Goal: Task Accomplishment & Management: Manage account settings

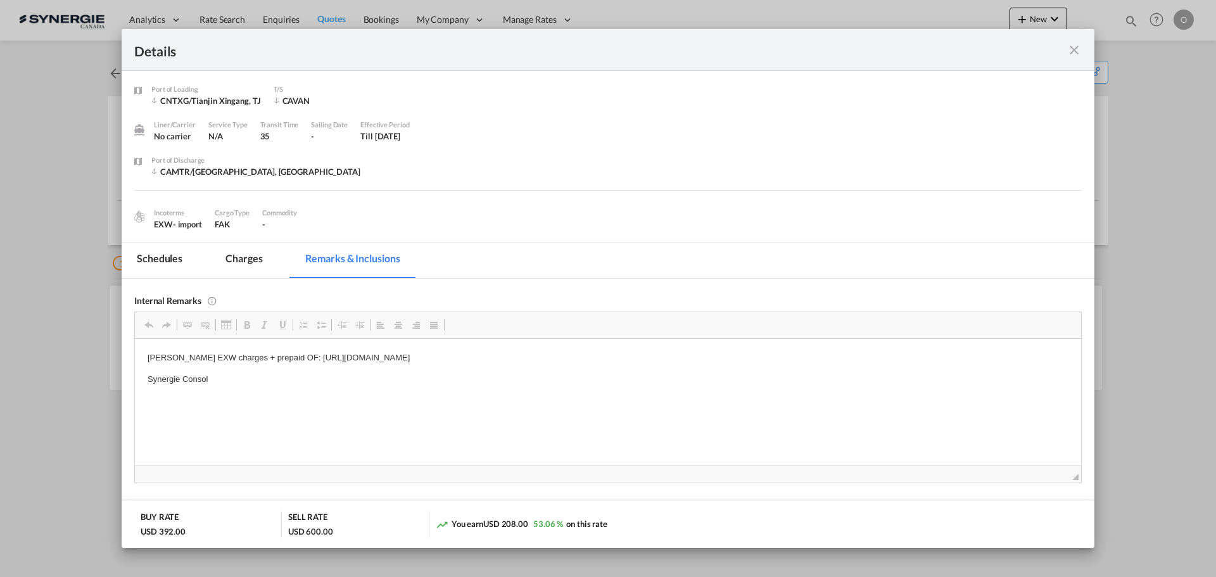
click at [1071, 53] on md-icon "icon-close fg-AAA8AD m-0 cursor" at bounding box center [1073, 49] width 15 height 15
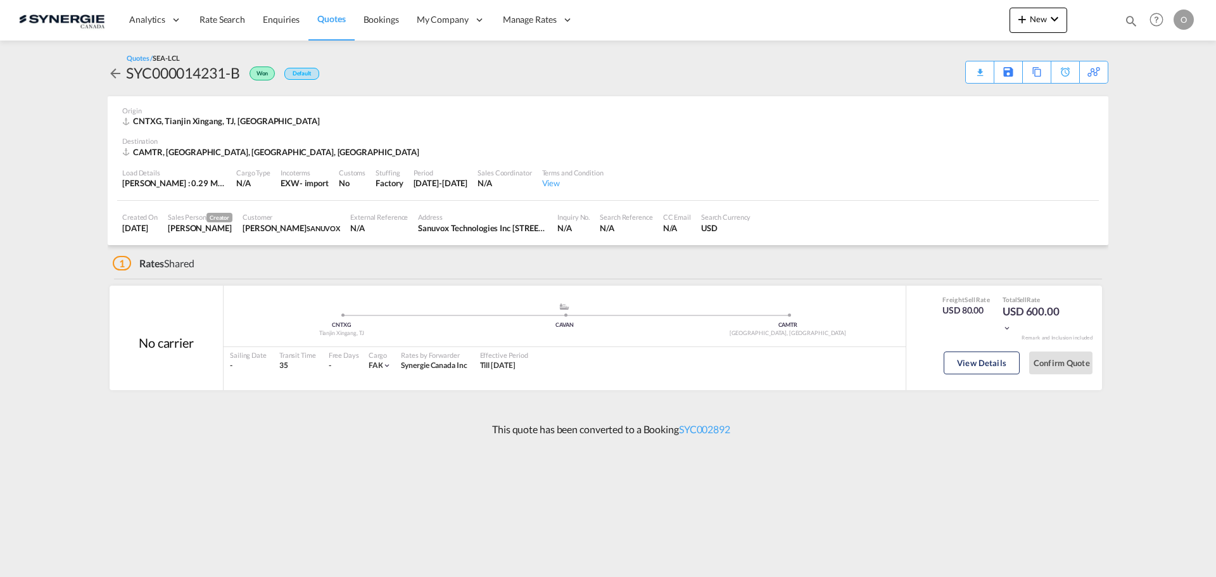
click at [1128, 21] on md-icon "icon-magnify" at bounding box center [1131, 21] width 14 height 14
drag, startPoint x: 925, startPoint y: 22, endPoint x: 927, endPoint y: 31, distance: 9.8
click at [925, 22] on select "Bookings Quotes Enquiries" at bounding box center [929, 20] width 60 height 23
select select "Quotes"
click at [899, 9] on select "Bookings Quotes Enquiries" at bounding box center [929, 20] width 60 height 23
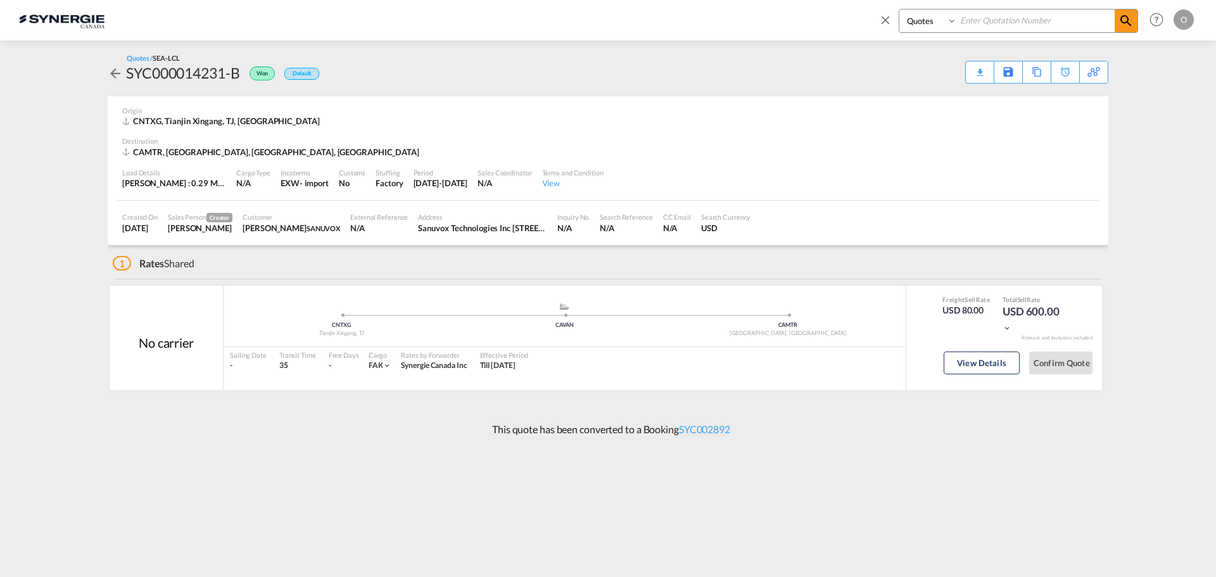
click at [1010, 15] on input at bounding box center [1036, 20] width 158 height 22
paste input "SYC000014810"
type input "SYC000014810"
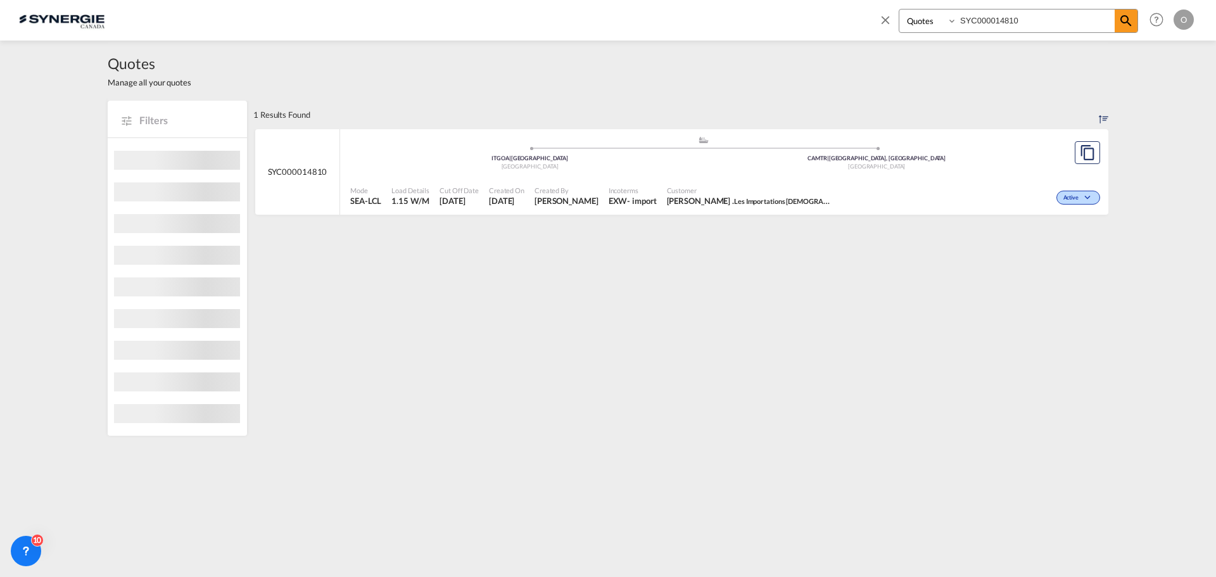
click at [700, 179] on div "Mode SEA-LCL Load Details 1.15 W/M Cut Off Date [DATE] Created On [DATE] Create…" at bounding box center [724, 196] width 768 height 38
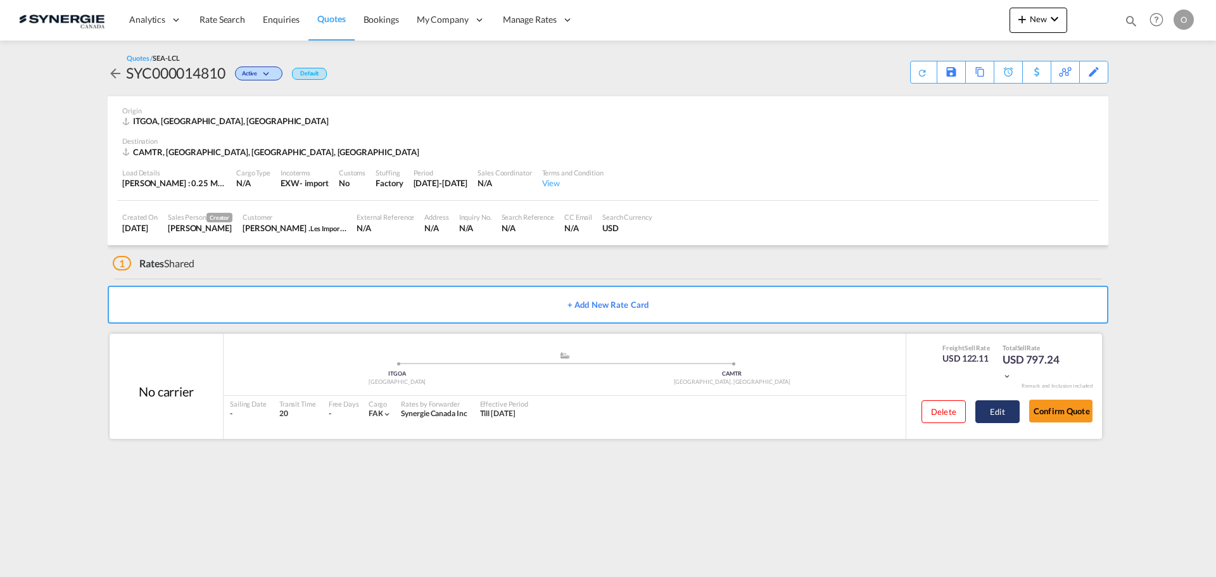
click at [1004, 405] on button "Edit" at bounding box center [997, 411] width 44 height 23
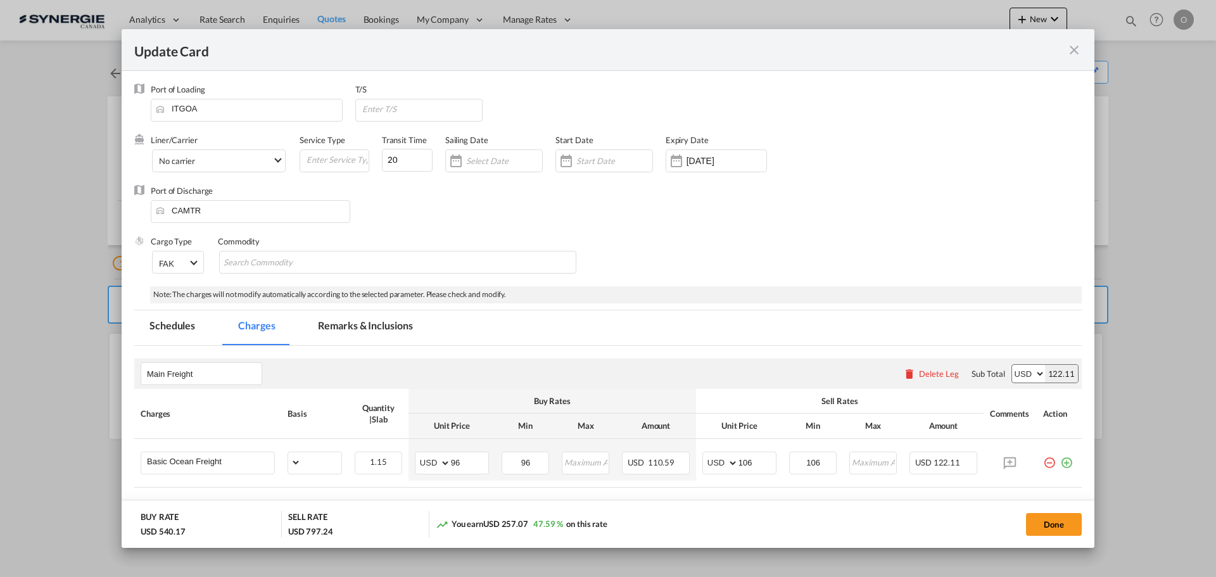
click at [386, 329] on md-tab-item "Remarks & Inclusions" at bounding box center [365, 327] width 125 height 35
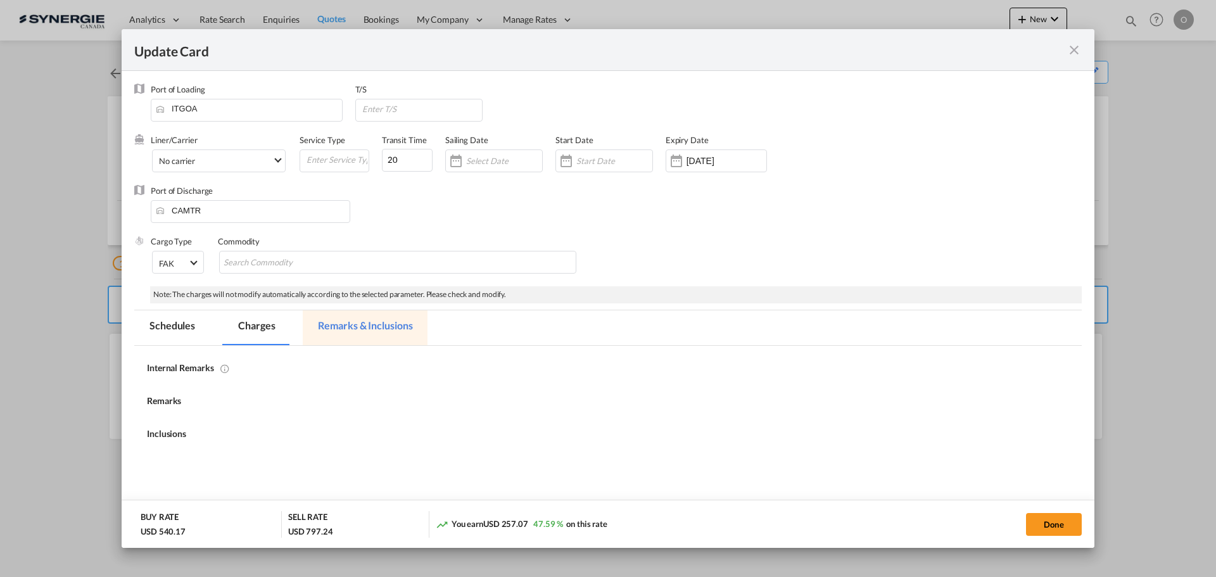
select select "per_w/m"
select select "per_bl"
select select "per_quintal"
select select "per_cbm"
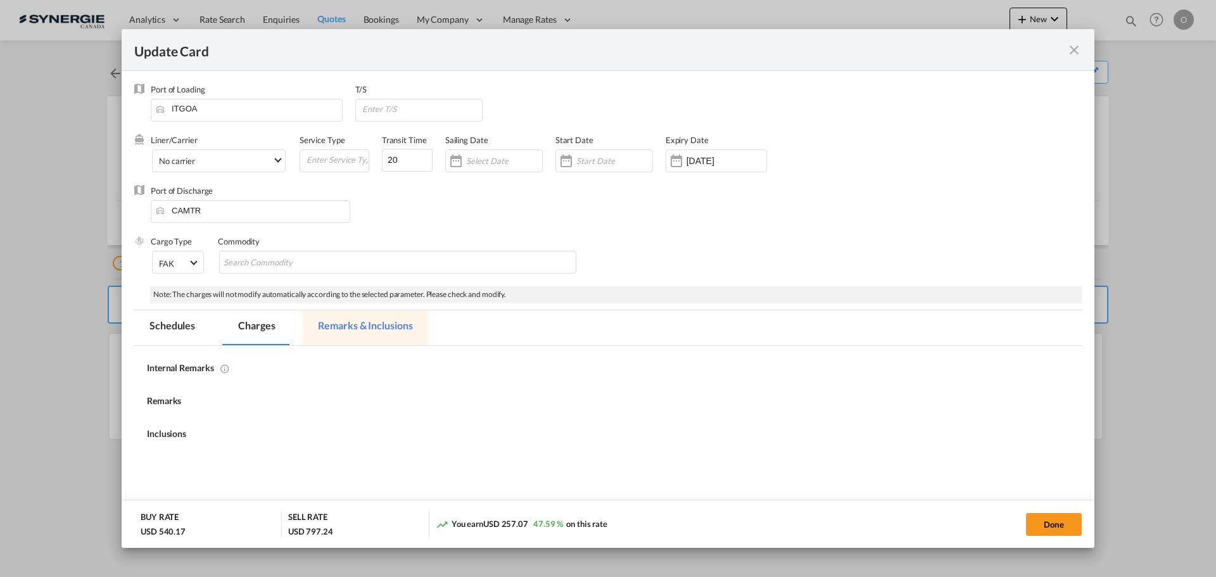
select select "flat"
select select "per_hbl"
select select "flat"
select select "per_pallet"
select select "per_bl"
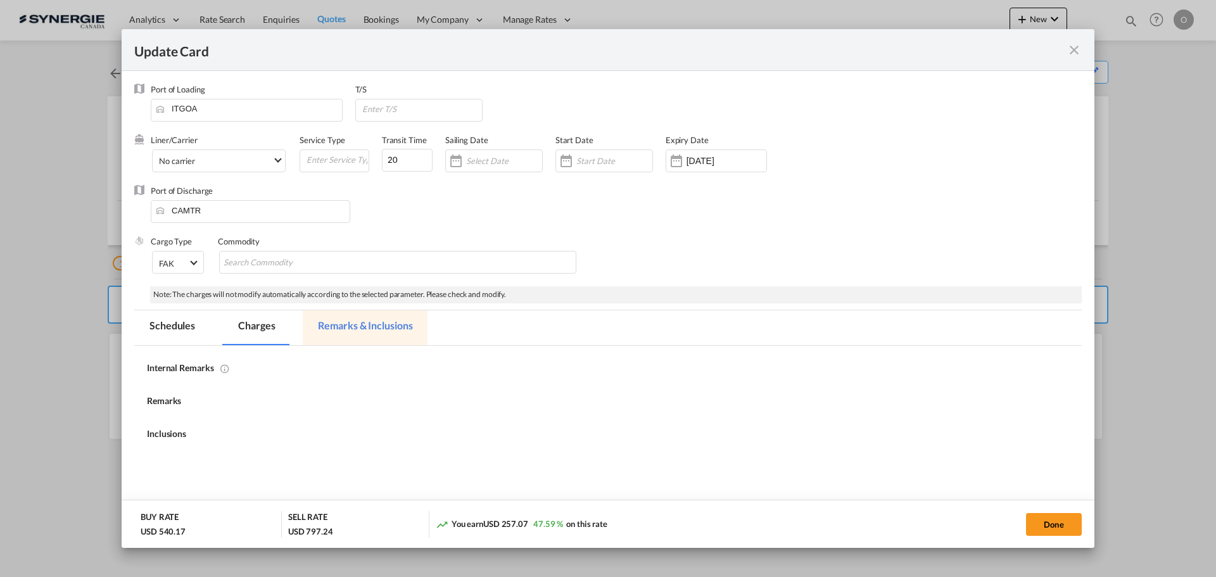
select select "per_bl"
select select "per_shipment"
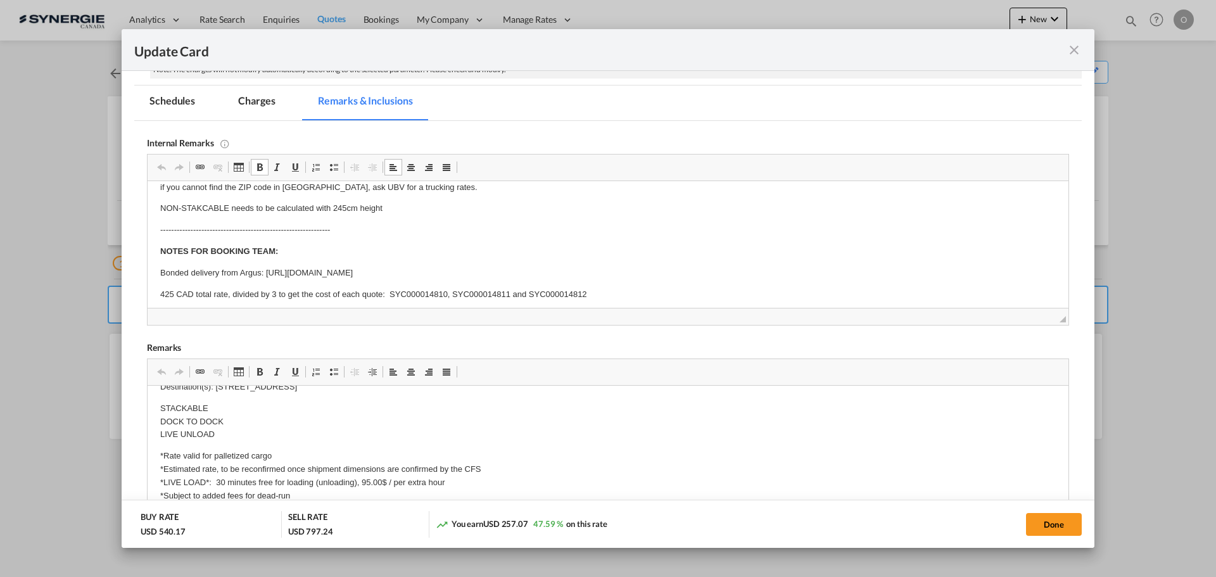
scroll to position [14, 0]
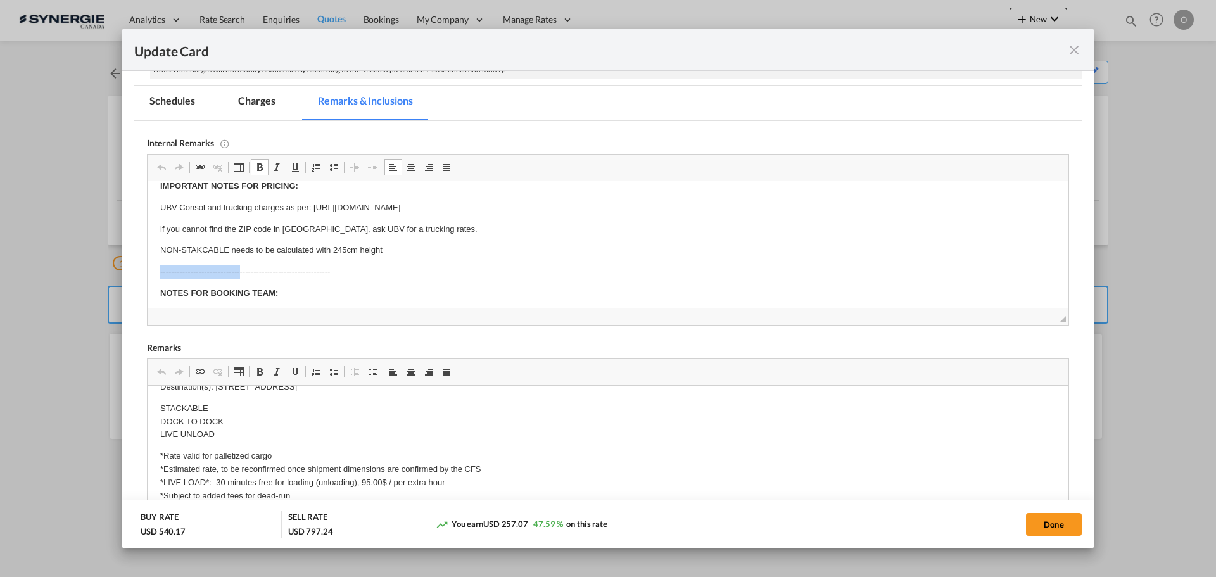
drag, startPoint x: 156, startPoint y: 270, endPoint x: 241, endPoint y: 272, distance: 84.8
click at [226, 236] on body "IMPORTANT NOTES FOR PRICING: UBV Consol and trucking charges as per: https://do…" at bounding box center [607, 261] width 895 height 163
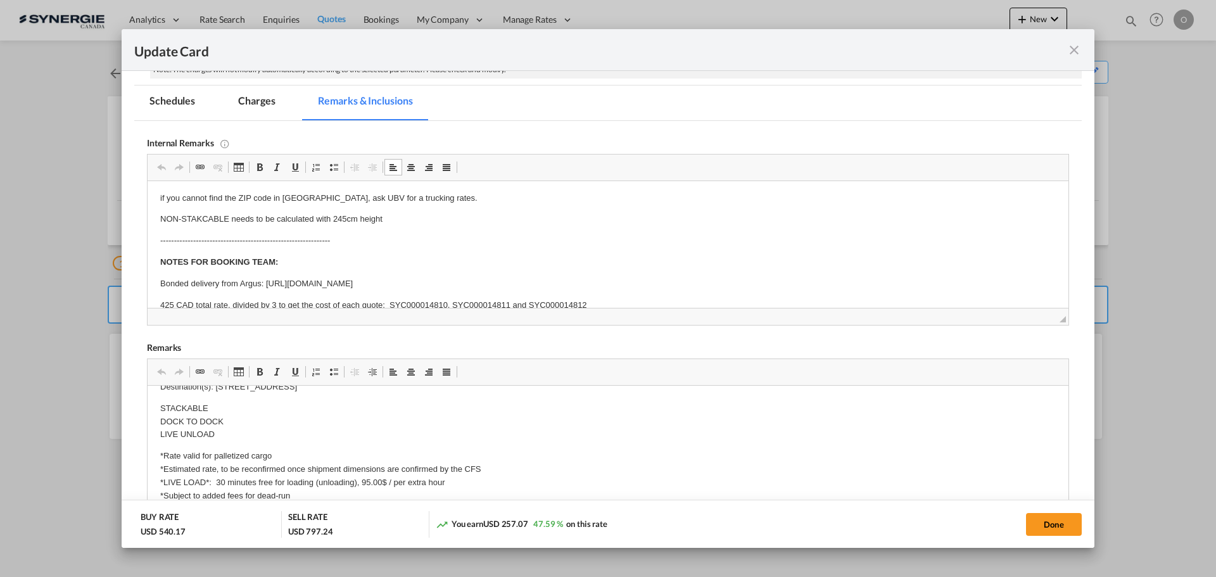
scroll to position [61, 0]
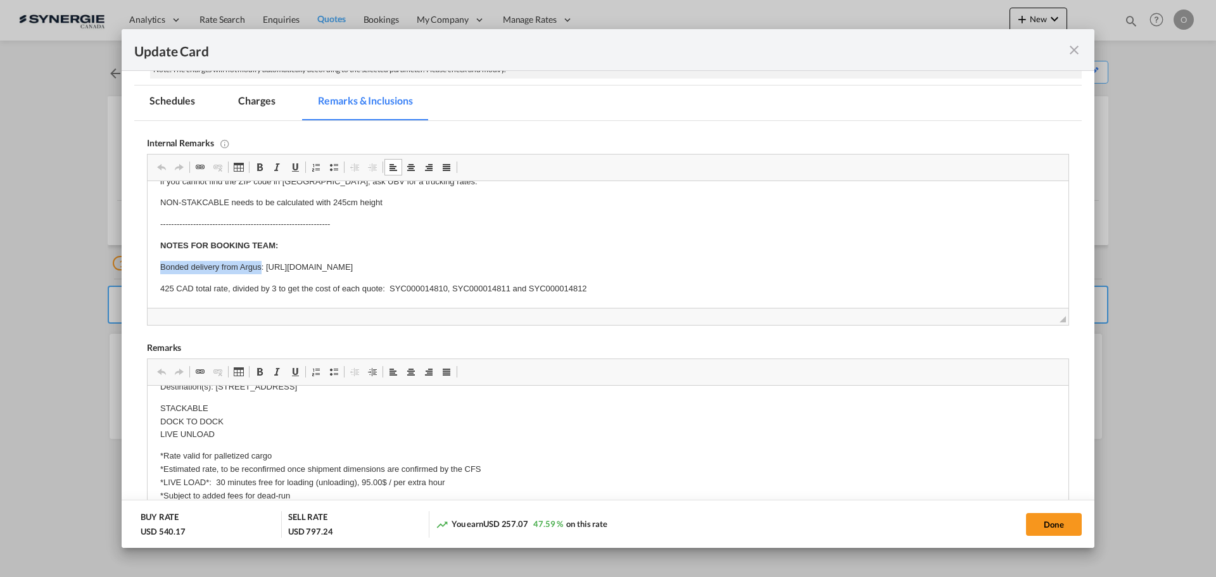
drag, startPoint x: 160, startPoint y: 263, endPoint x: 261, endPoint y: 265, distance: 101.3
click at [261, 265] on html "IMPORTANT NOTES FOR PRICING: UBV Consol and trucking charges as per: https://do…" at bounding box center [608, 214] width 921 height 188
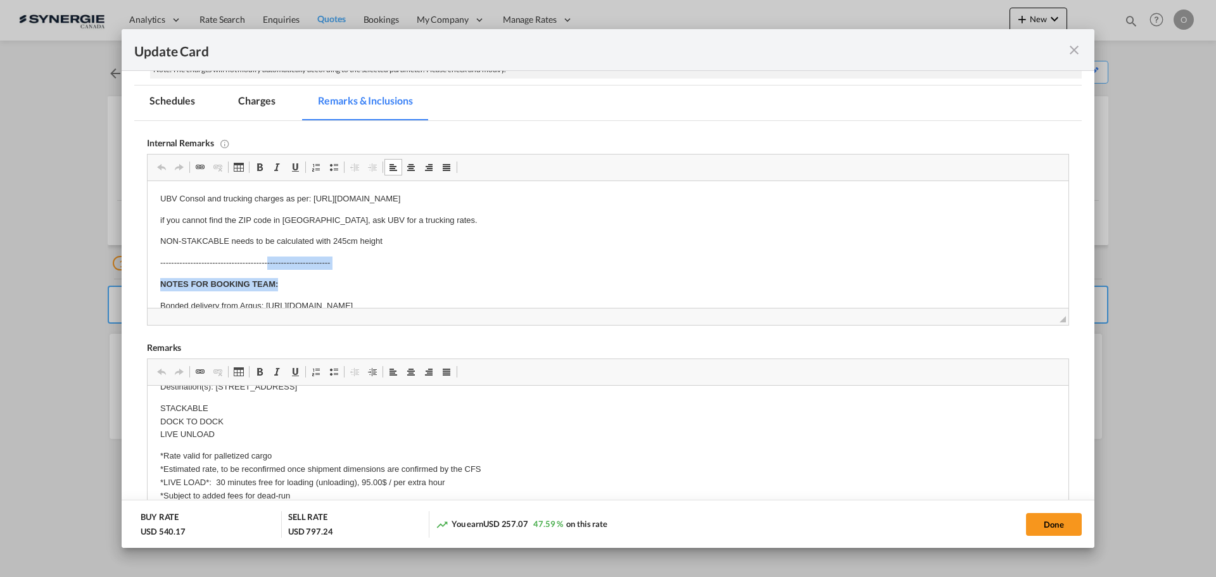
click at [606, 282] on body "IMPORTANT NOTES FOR PRICING: UBV Consol and trucking charges as per: https://do…" at bounding box center [607, 252] width 895 height 163
click at [468, 270] on body "IMPORTANT NOTES FOR PRICING: UBV Consol and trucking charges as per: https://do…" at bounding box center [607, 252] width 895 height 163
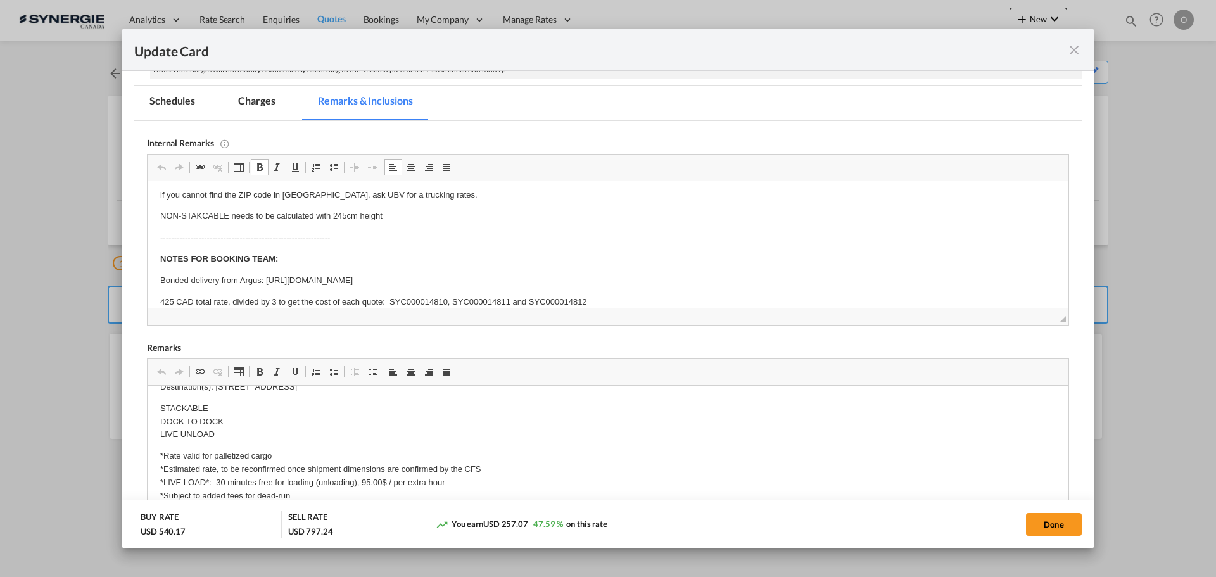
scroll to position [61, 0]
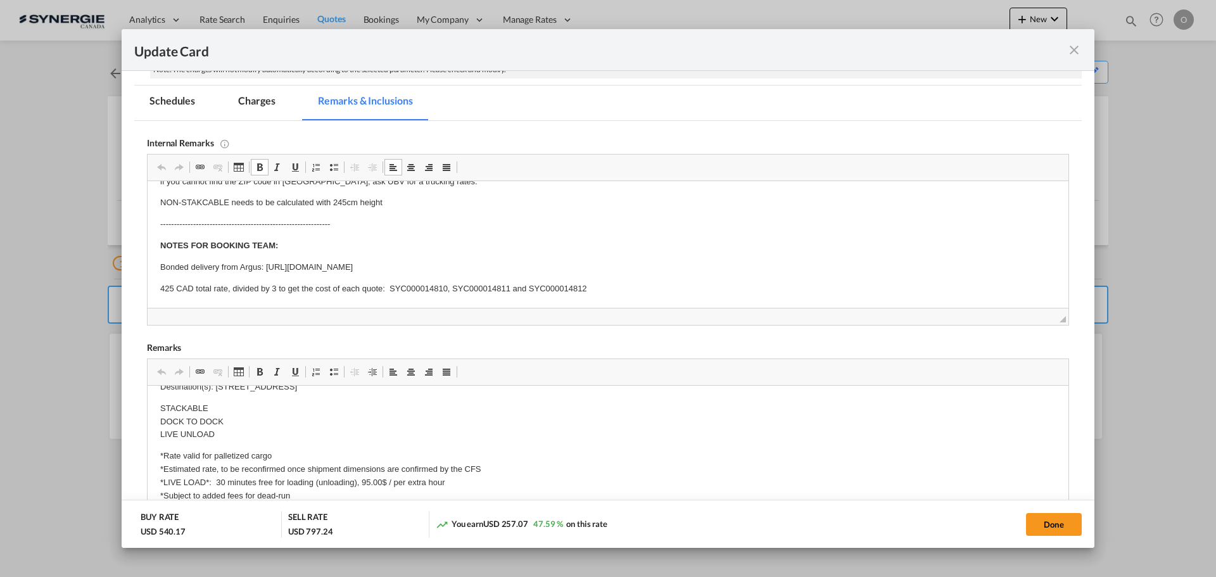
drag, startPoint x: 267, startPoint y: 267, endPoint x: 639, endPoint y: 260, distance: 373.0
click at [639, 261] on p "Bonded delivery from Argus: https://app.frontapp.com/open/cnv_qf5h8zz?key=3T0D7…" at bounding box center [607, 267] width 895 height 13
copy p "https://app.frontapp.com/open/cnv_qf5h8zz?key=3T0D7OsGOWLgAj-X4-dR_XDGEWVGBzIv"
drag, startPoint x: 1045, startPoint y: 527, endPoint x: 786, endPoint y: 264, distance: 368.9
click at [1045, 526] on button "Done" at bounding box center [1054, 524] width 56 height 23
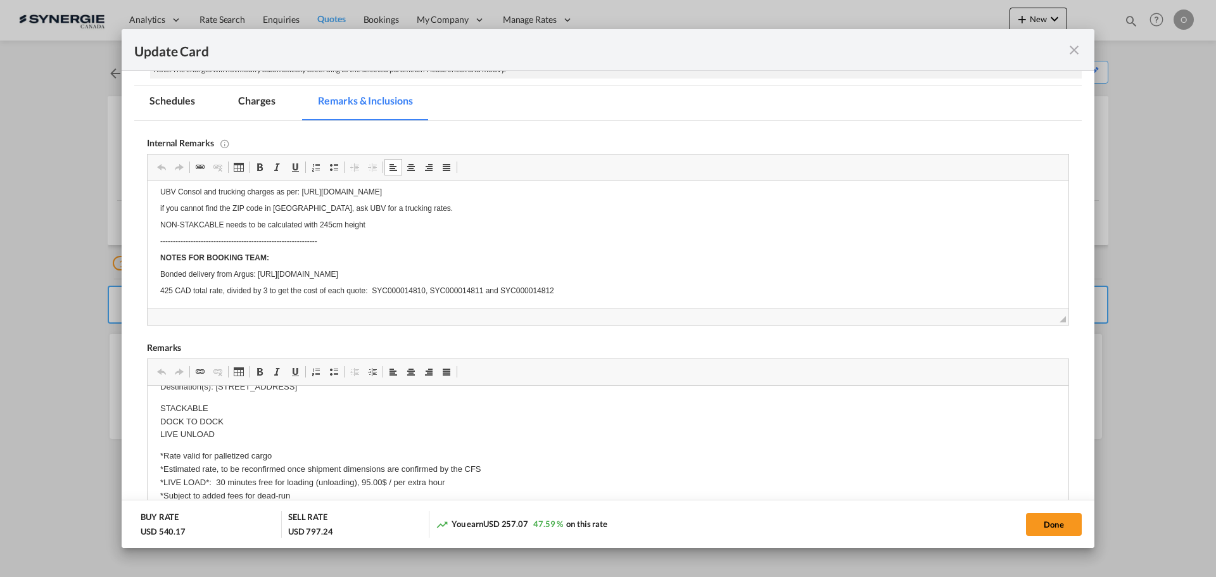
type input "15 Oct 2025"
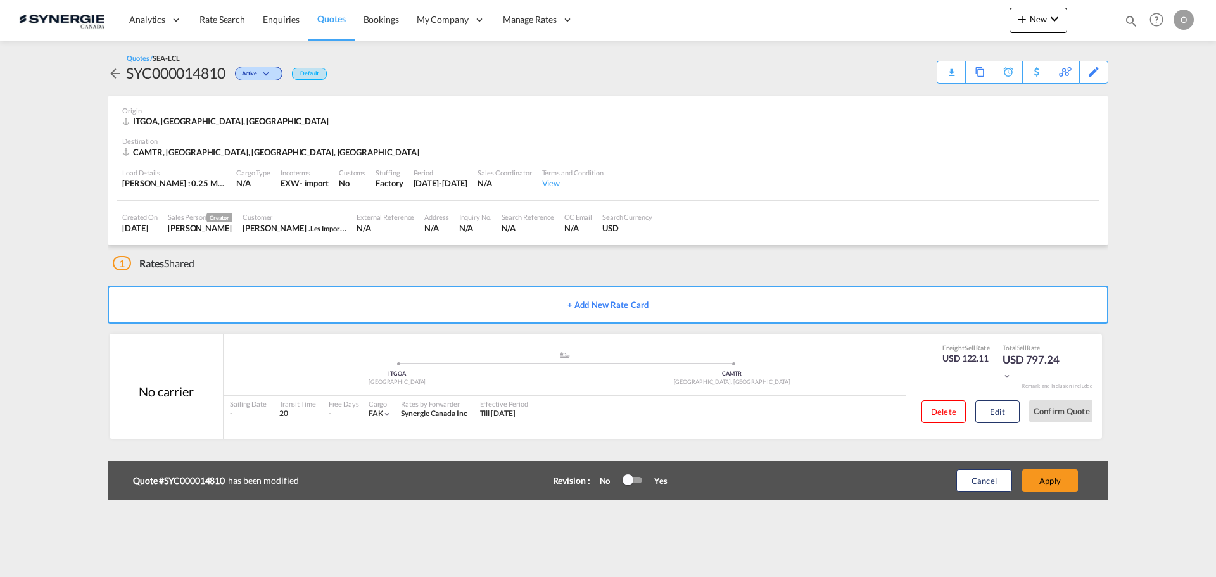
scroll to position [92, 0]
